Goal: Check status: Check status

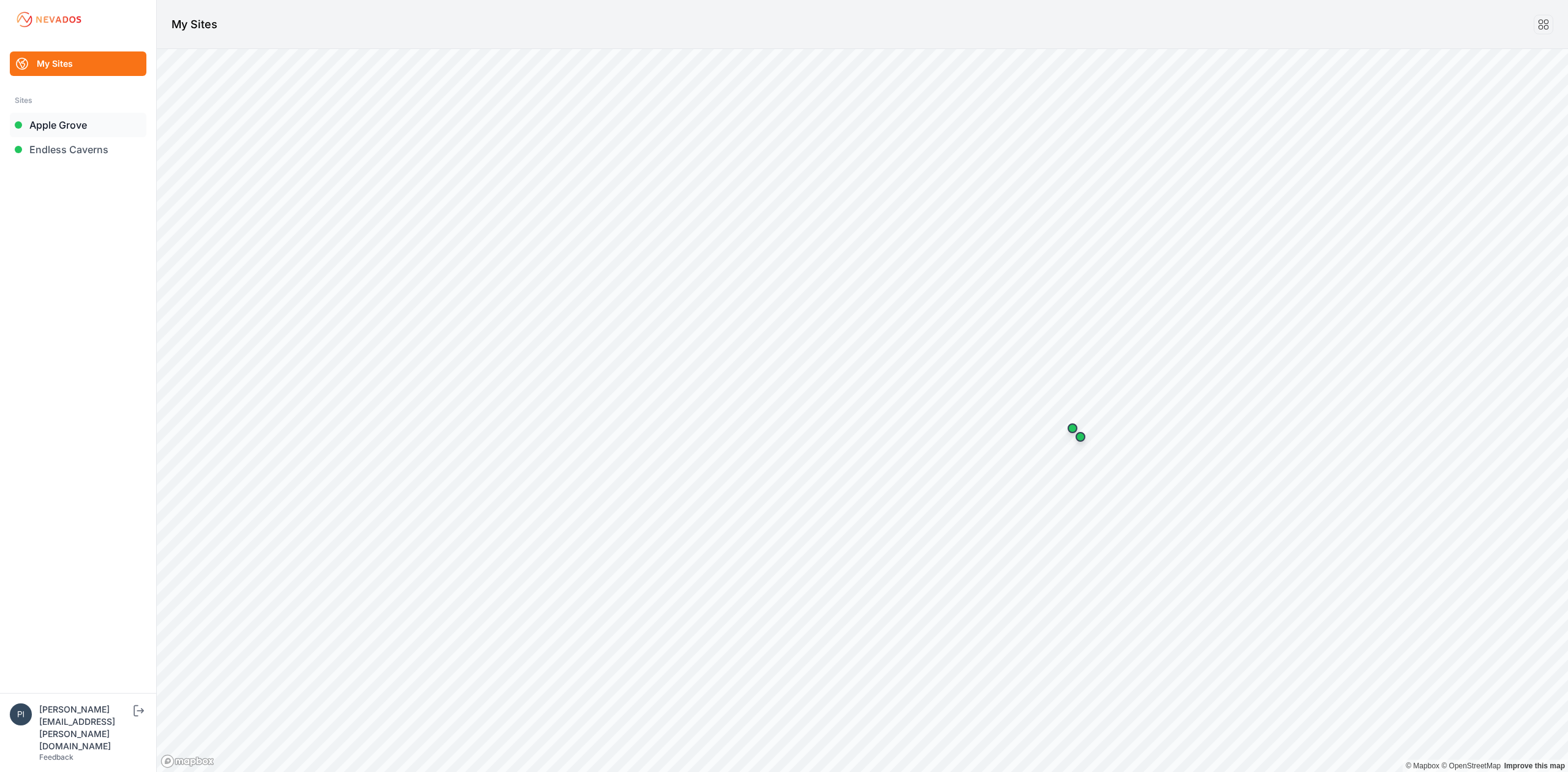
click at [39, 126] on link "Apple Grove" at bounding box center [78, 124] width 137 height 24
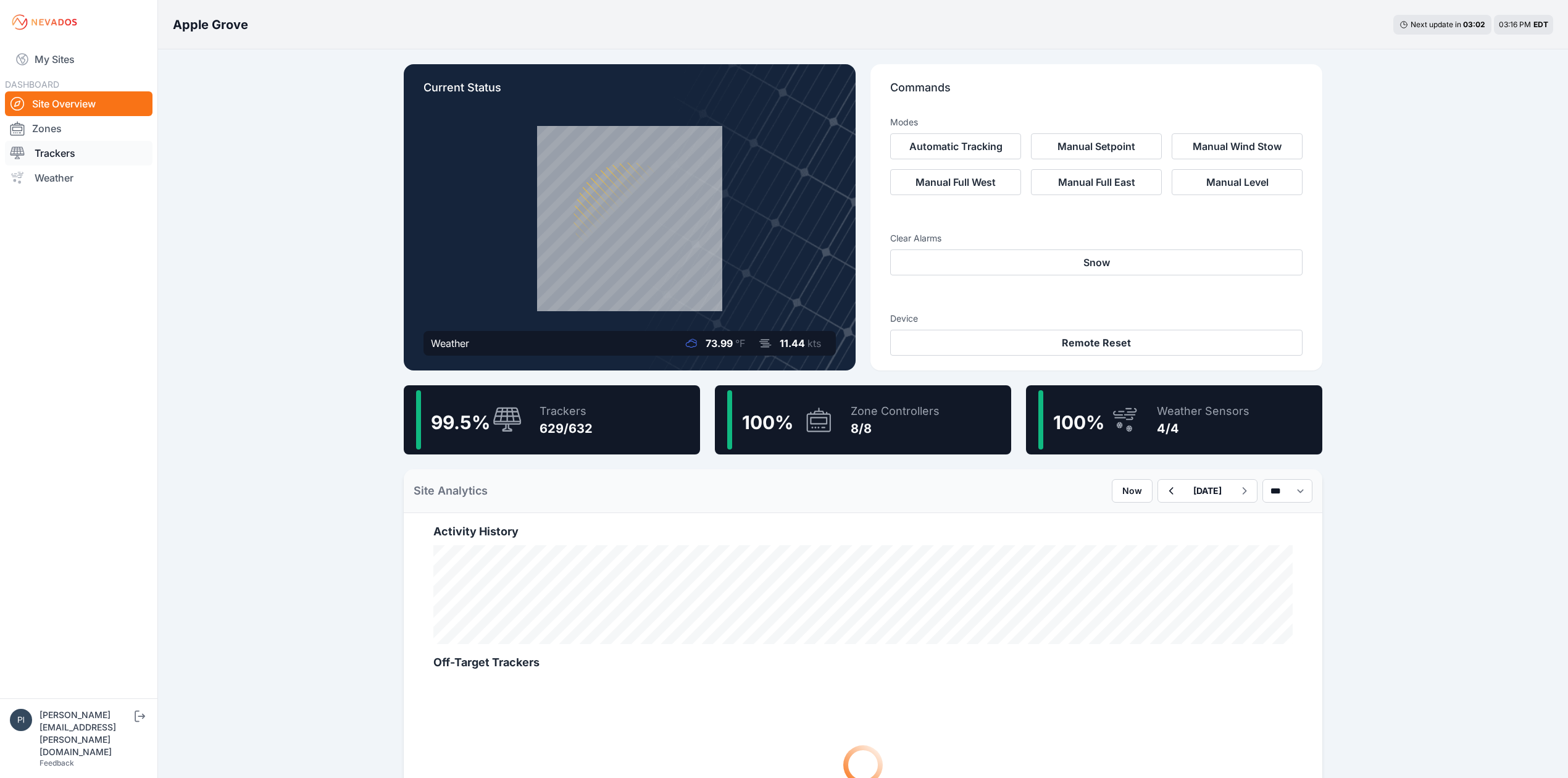
click at [66, 149] on link "Trackers" at bounding box center [79, 153] width 148 height 25
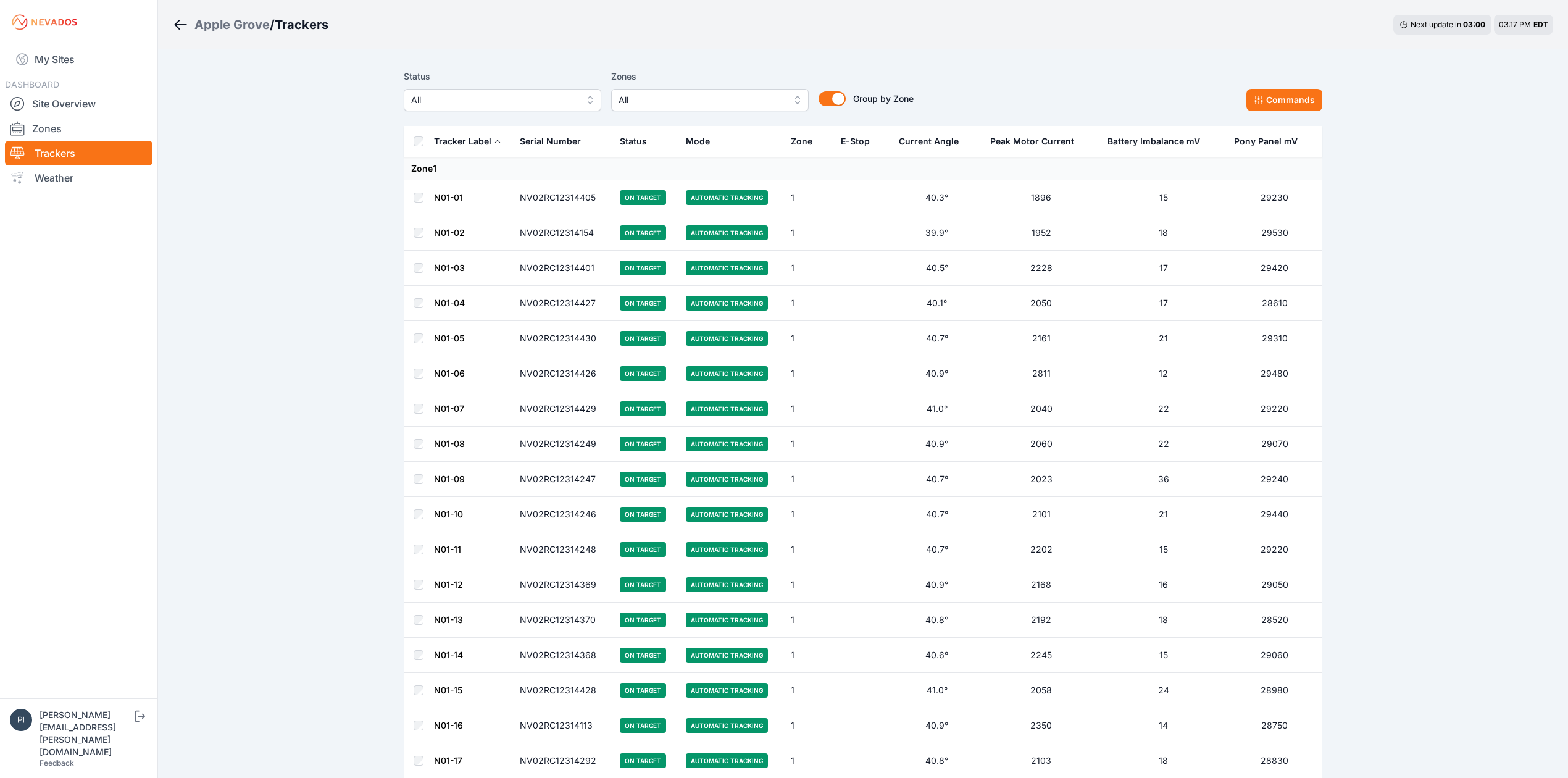
click at [504, 104] on span "All" at bounding box center [494, 100] width 165 height 15
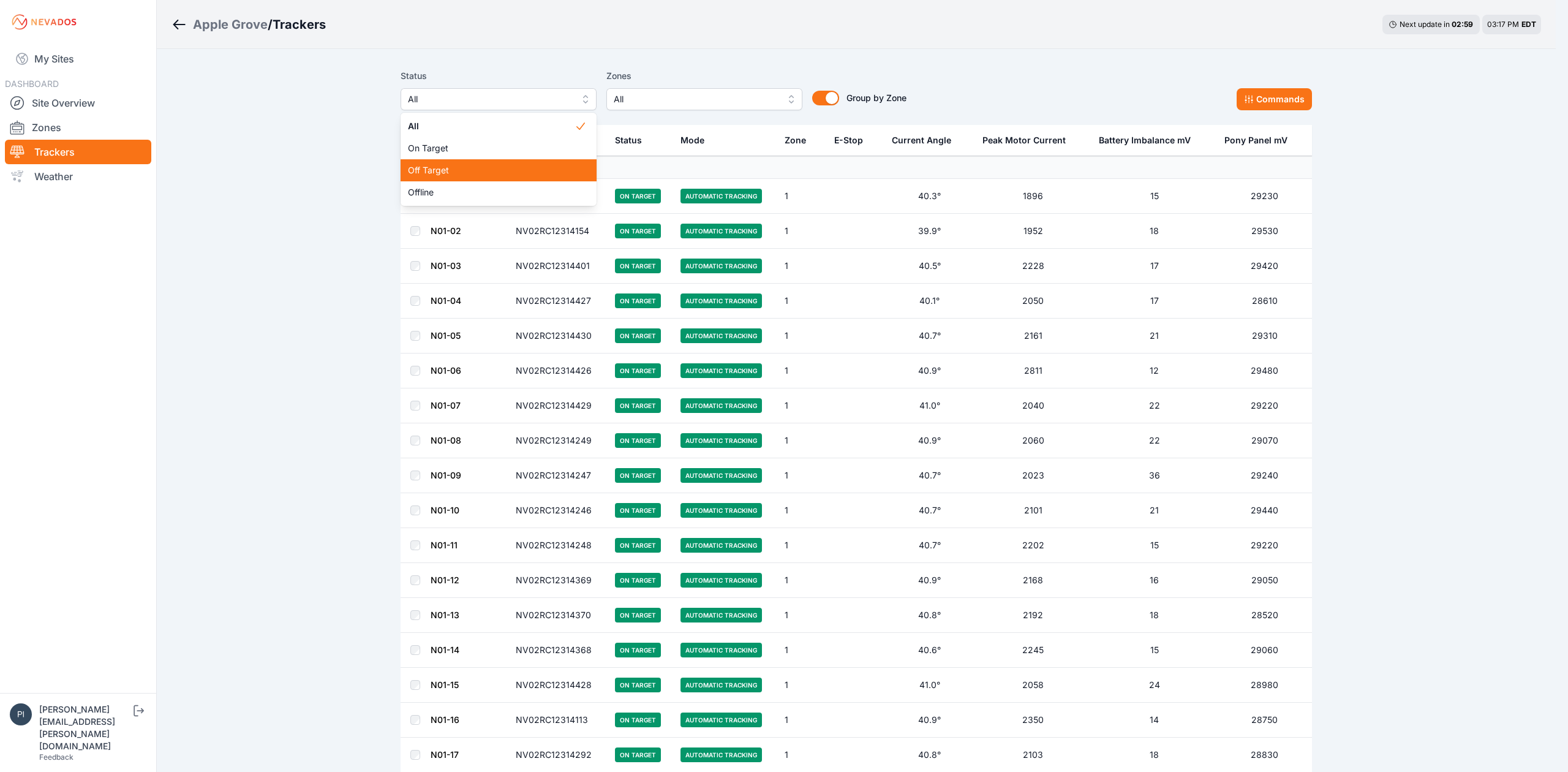
drag, startPoint x: 485, startPoint y: 169, endPoint x: 490, endPoint y: 163, distance: 7.8
click at [485, 168] on span "Off Target" at bounding box center [491, 170] width 166 height 13
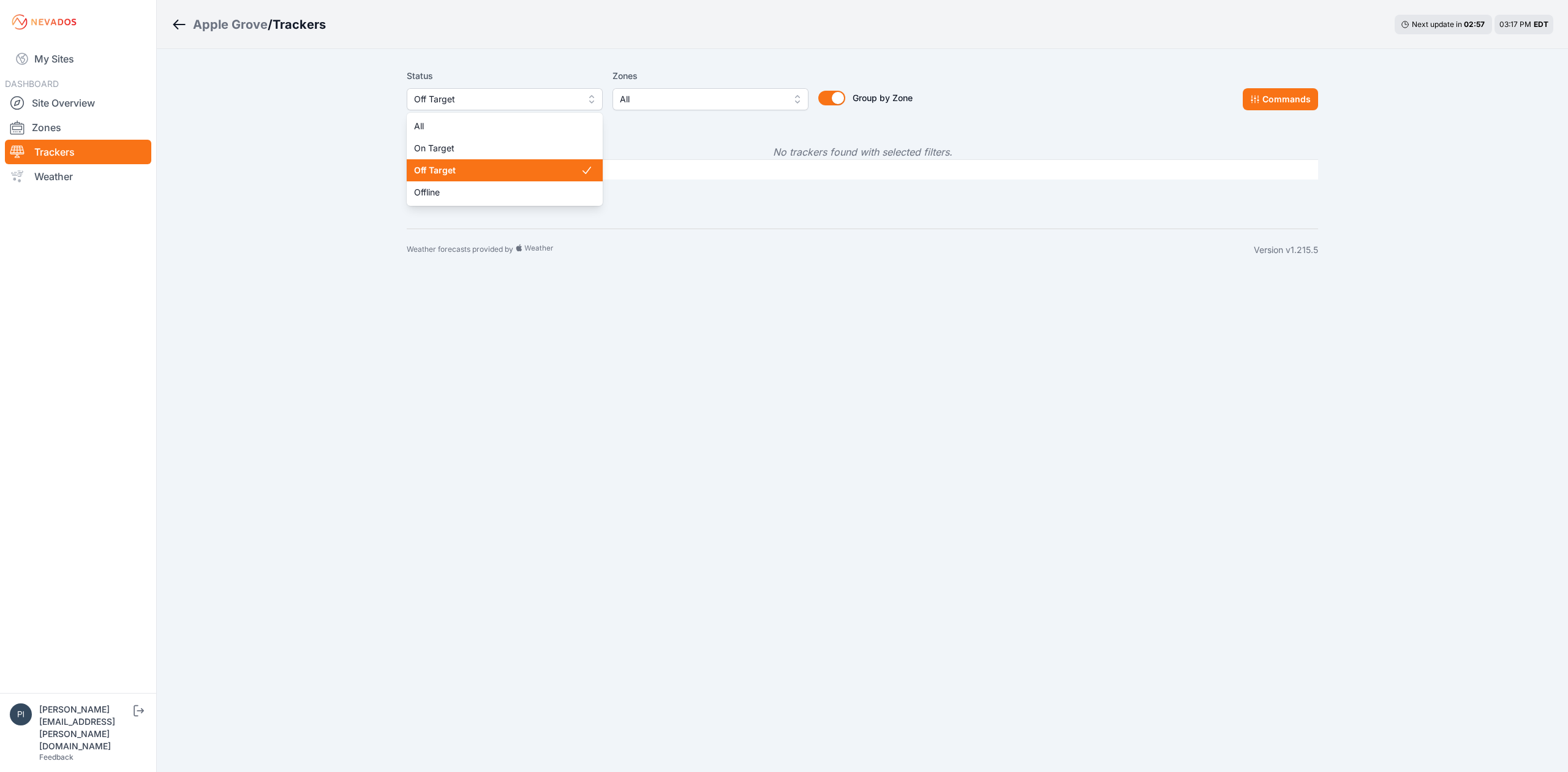
click at [496, 98] on span "Off Target" at bounding box center [496, 99] width 164 height 15
click at [481, 182] on div "Offline" at bounding box center [504, 192] width 196 height 22
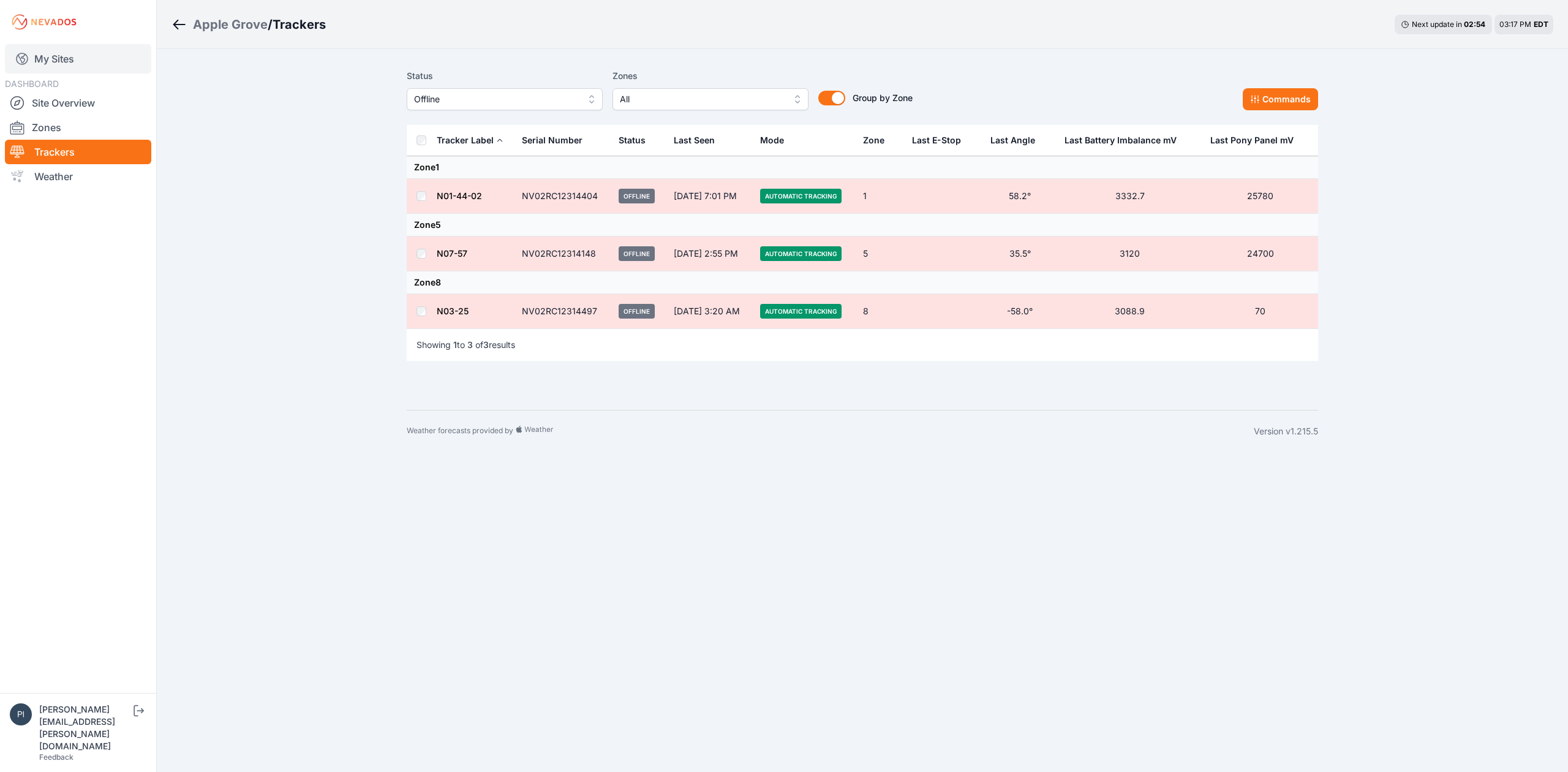
click at [84, 57] on link "My Sites" at bounding box center [78, 59] width 146 height 30
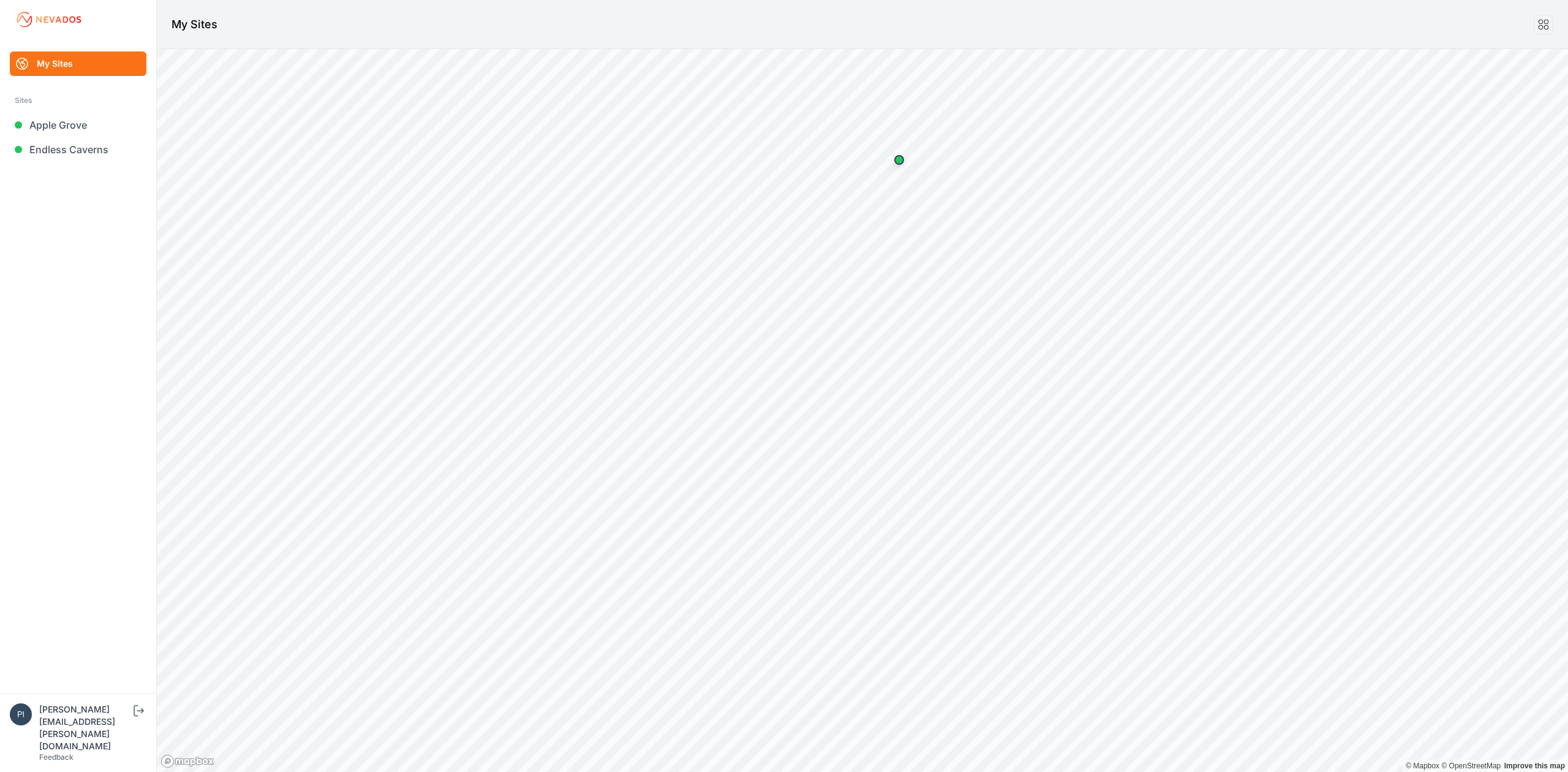
click at [1255, 771] on html "My Sites Sites [GEOGRAPHIC_DATA] Endless Caverns [EMAIL_ADDRESS][PERSON_NAME][D…" at bounding box center [784, 386] width 1568 height 772
